Goal: Transaction & Acquisition: Purchase product/service

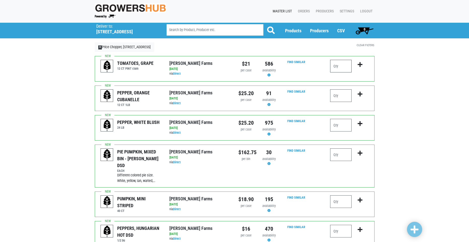
click at [341, 67] on input "number" at bounding box center [340, 66] width 21 height 13
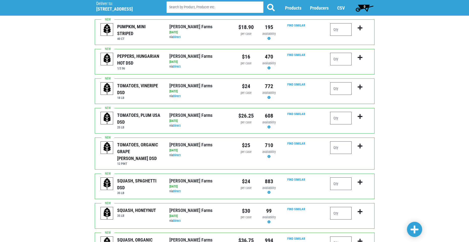
scroll to position [176, 0]
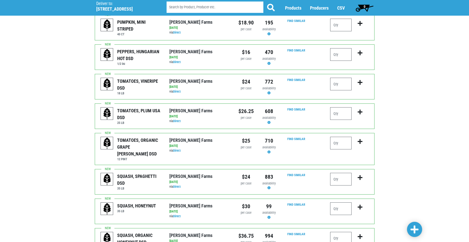
type input "2"
click at [345, 173] on input "number" at bounding box center [340, 179] width 21 height 13
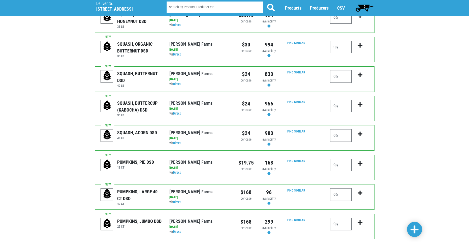
scroll to position [429, 0]
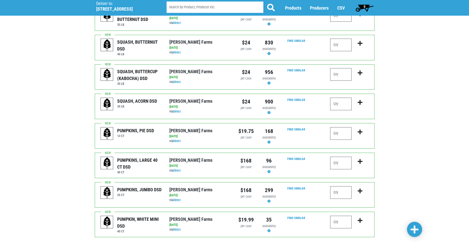
type input "1"
click at [340, 186] on input "number" at bounding box center [340, 192] width 21 height 13
type input "1"
click at [411, 224] on span at bounding box center [415, 229] width 8 height 11
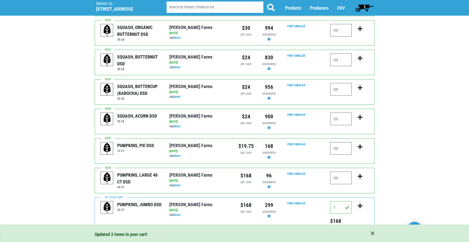
scroll to position [444, 0]
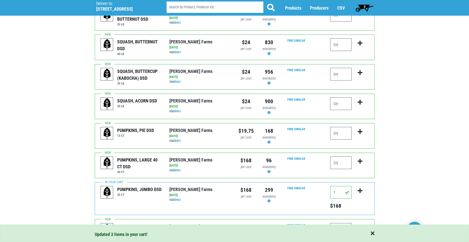
click at [372, 233] on span "button" at bounding box center [373, 234] width 4 height 6
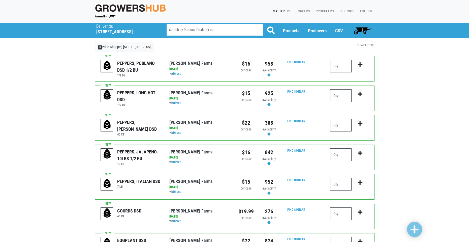
click at [344, 124] on input "number" at bounding box center [340, 125] width 21 height 13
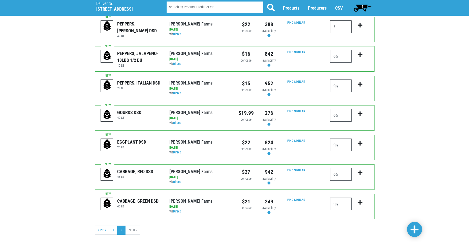
scroll to position [108, 0]
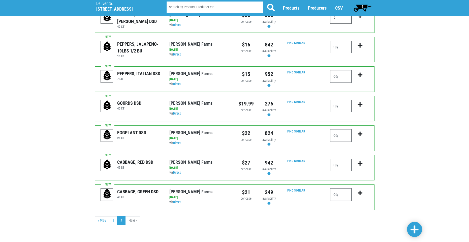
type input "5"
click at [340, 193] on input "number" at bounding box center [340, 194] width 21 height 13
type input "4"
click at [410, 224] on link at bounding box center [414, 229] width 15 height 15
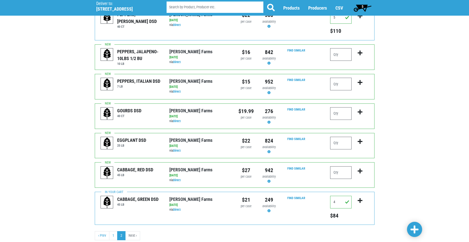
click at [363, 7] on span "5" at bounding box center [363, 7] width 2 height 4
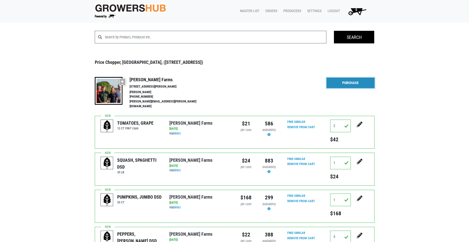
click at [355, 84] on link "Purchase" at bounding box center [351, 83] width 48 height 11
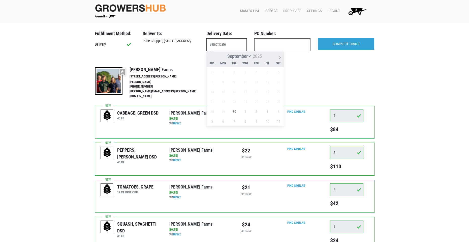
click at [230, 44] on input "text" at bounding box center [226, 44] width 40 height 13
click at [235, 111] on span "30" at bounding box center [234, 111] width 10 height 10
type input "[DATE]"
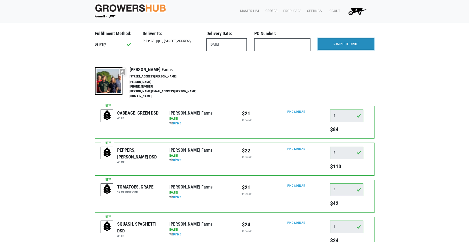
click at [339, 45] on input "COMPLETE ORDER" at bounding box center [346, 44] width 56 height 12
